Goal: Information Seeking & Learning: Learn about a topic

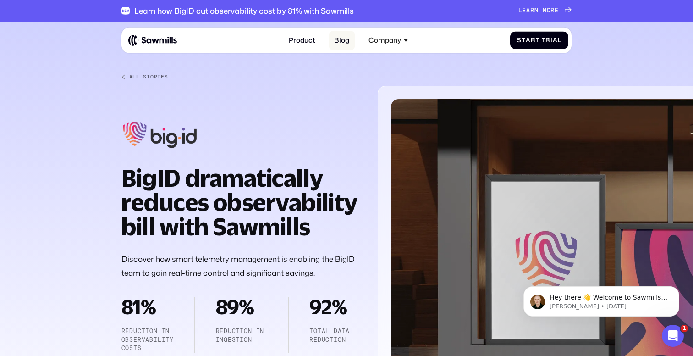
click at [345, 40] on link "Blog" at bounding box center [342, 40] width 26 height 19
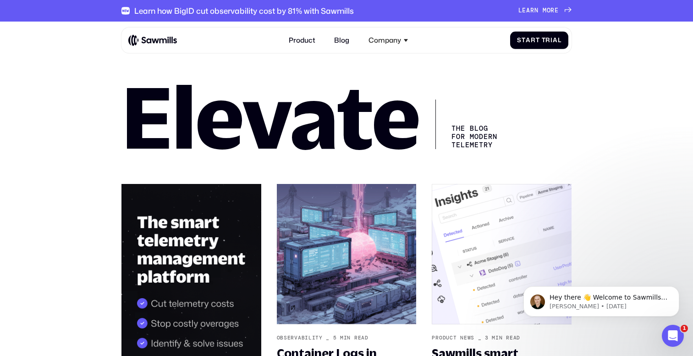
click at [154, 43] on img at bounding box center [152, 40] width 49 height 12
